Goal: Transaction & Acquisition: Purchase product/service

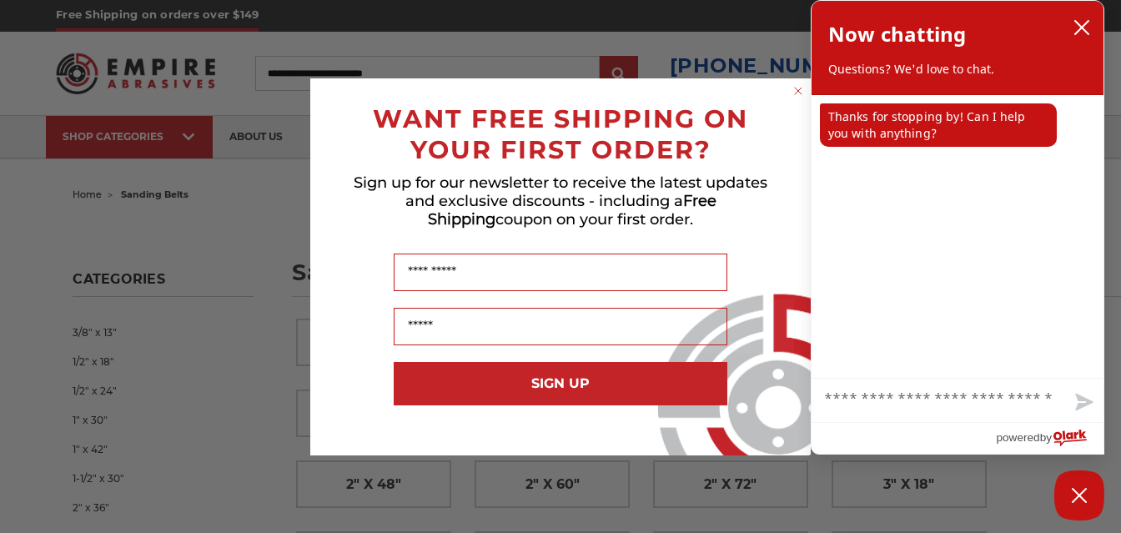
click at [790, 98] on icon "Close dialog" at bounding box center [798, 91] width 17 height 17
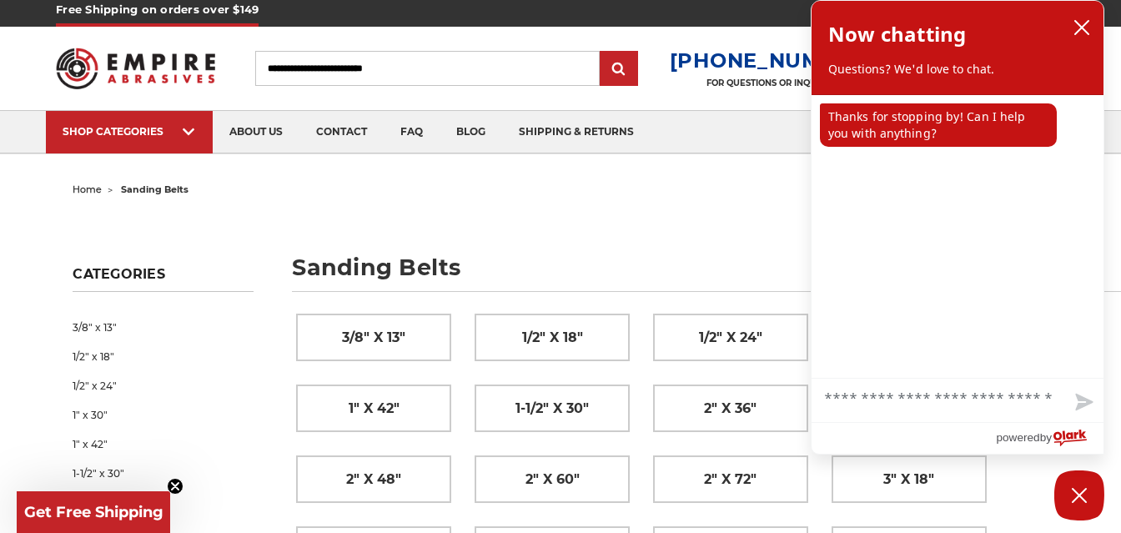
scroll to position [6, 0]
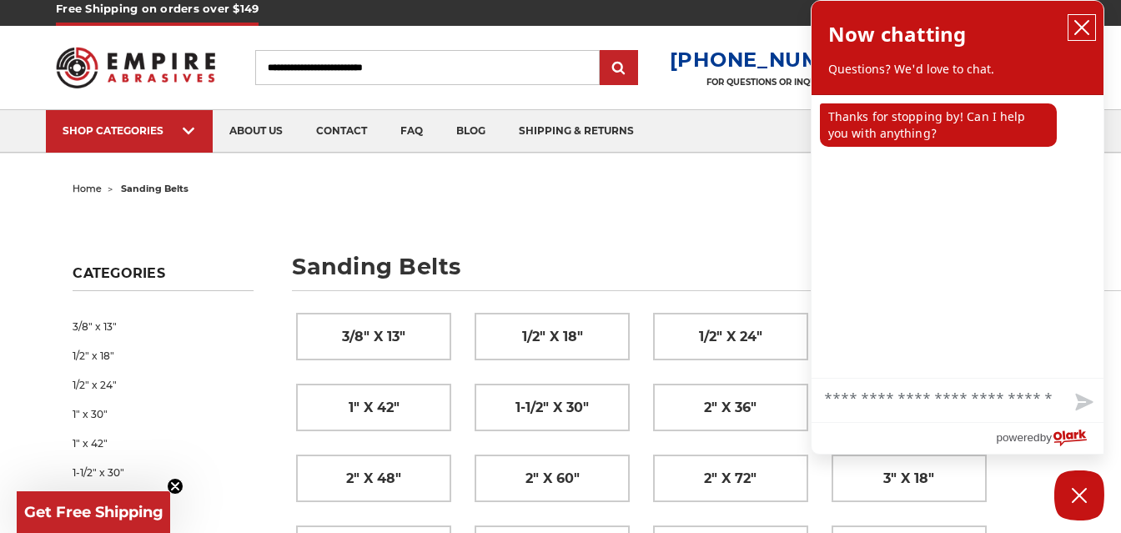
click at [1082, 26] on icon "close chatbox" at bounding box center [1081, 27] width 13 height 13
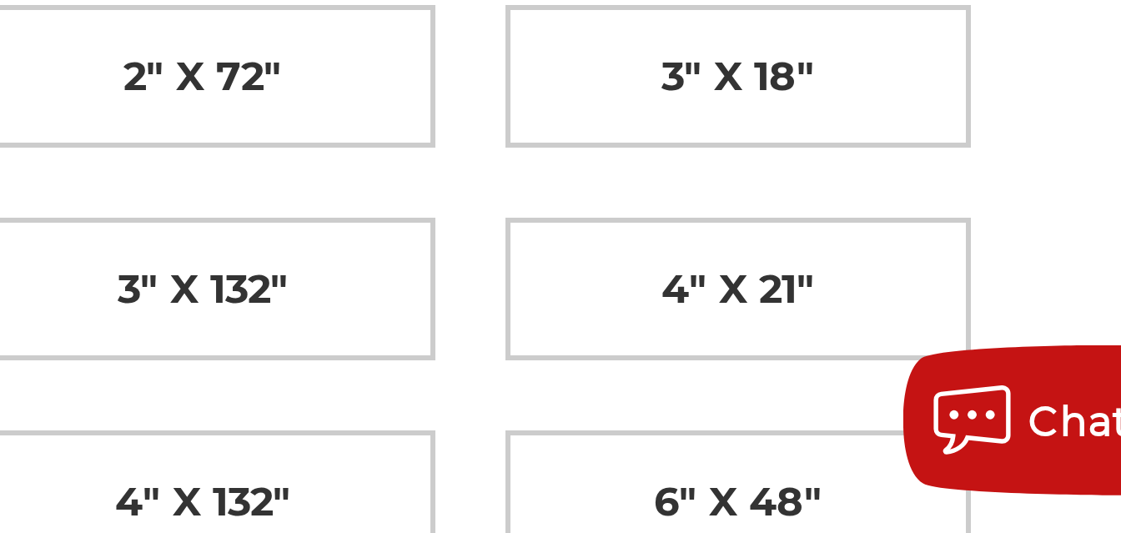
scroll to position [105, 0]
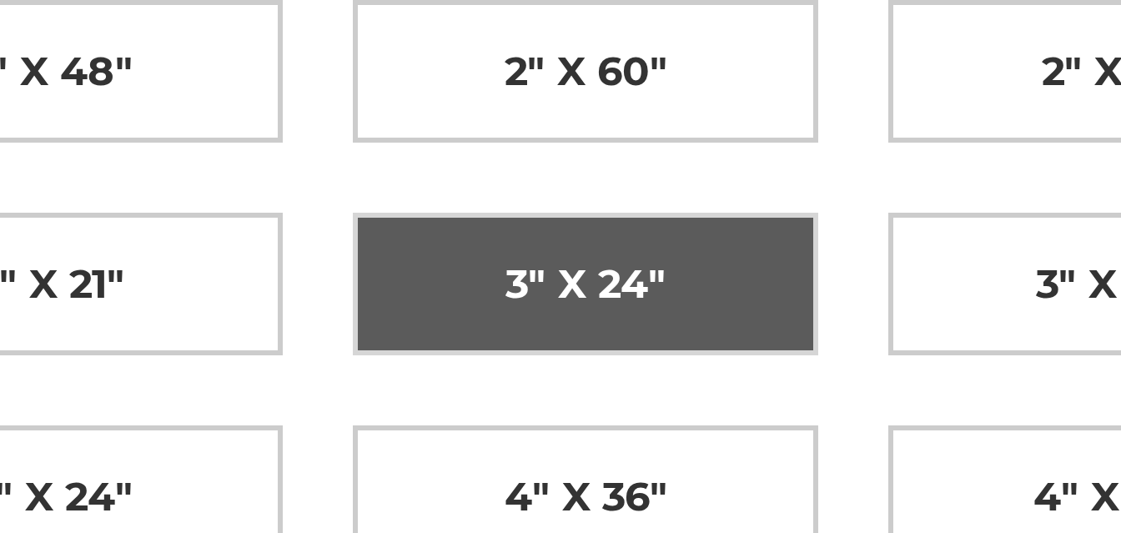
click at [539, 462] on span "3" x 24"" at bounding box center [551, 450] width 53 height 28
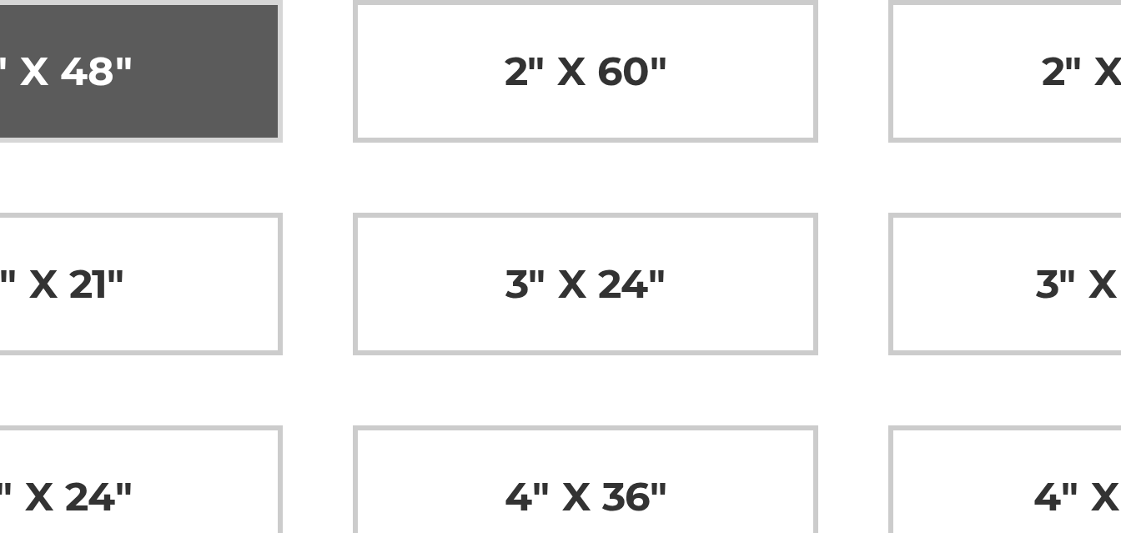
scroll to position [105, 0]
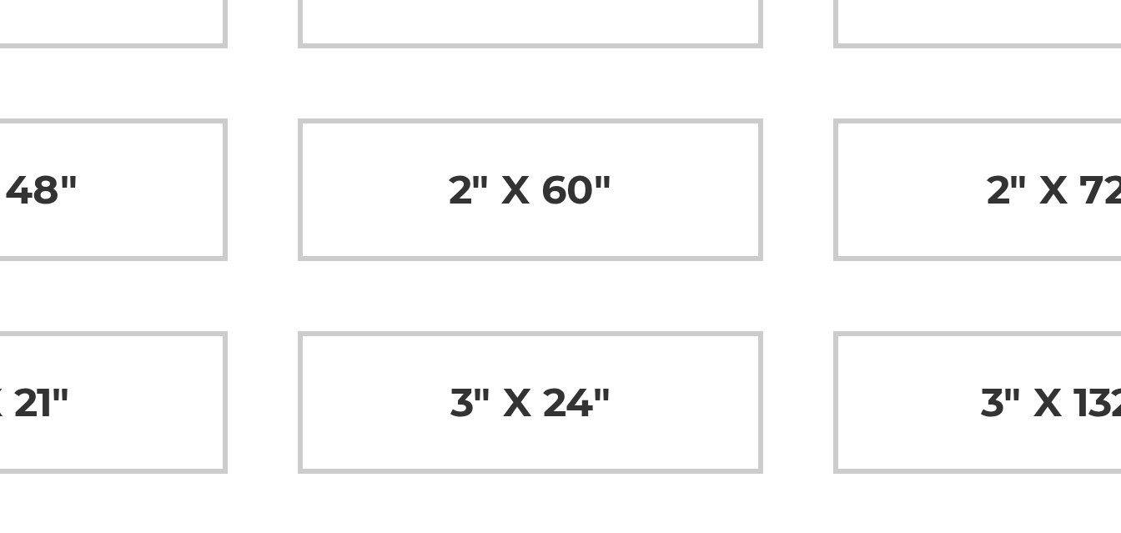
scroll to position [68, 0]
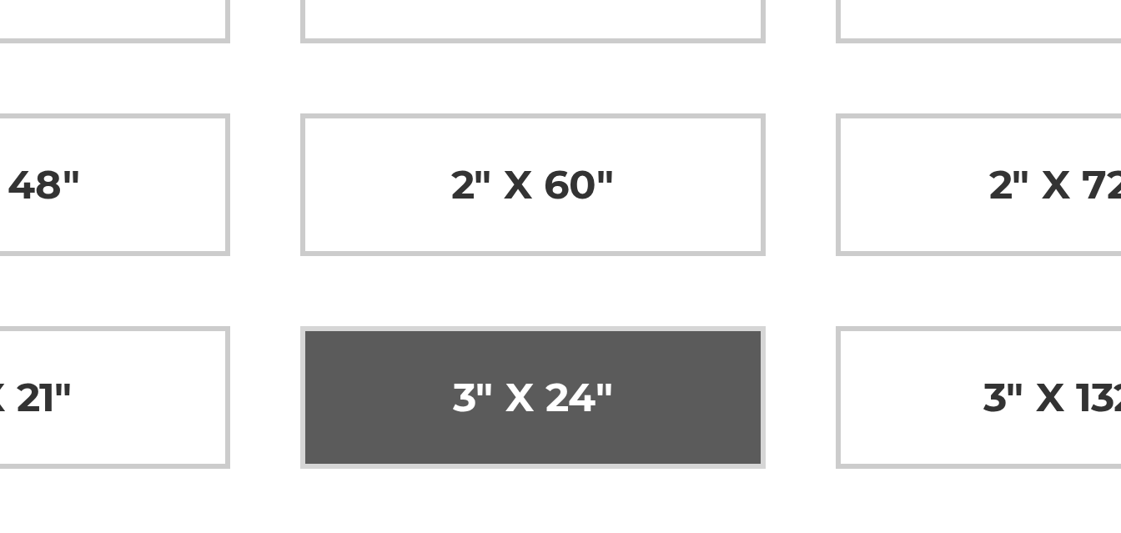
click at [570, 485] on span "3" x 24"" at bounding box center [551, 488] width 53 height 28
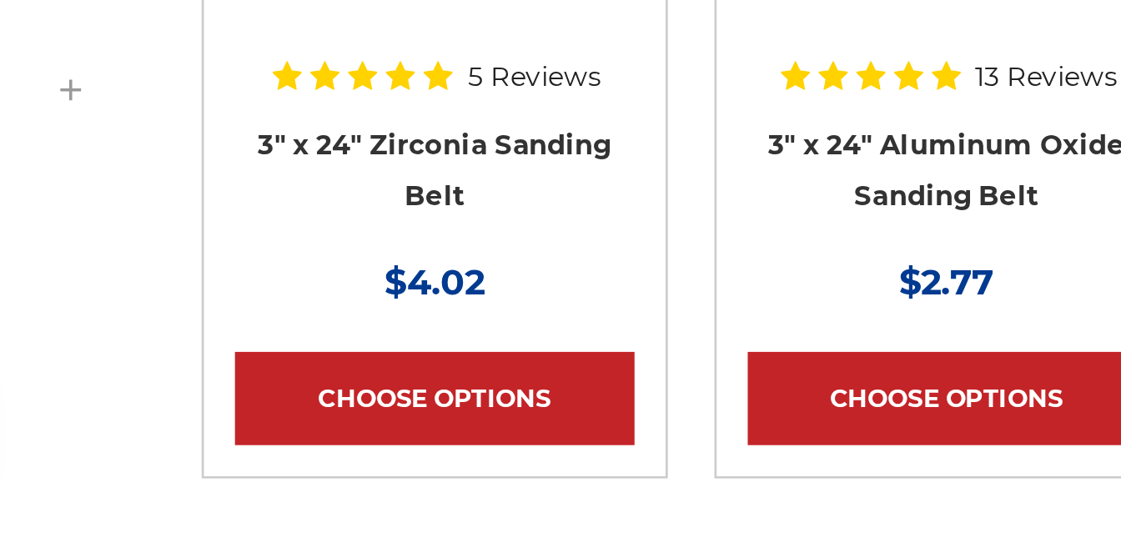
scroll to position [191, 0]
